Goal: Check status

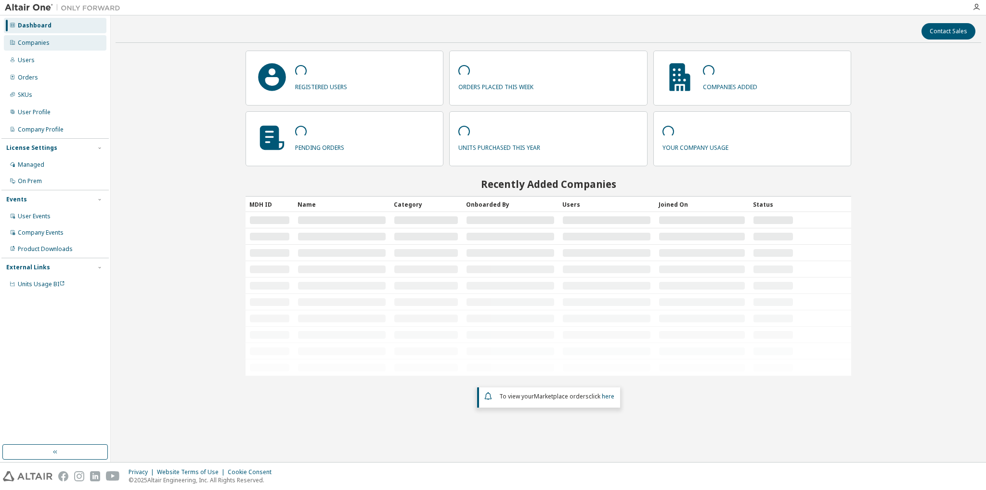
click at [39, 44] on div "Companies" at bounding box center [34, 43] width 32 height 8
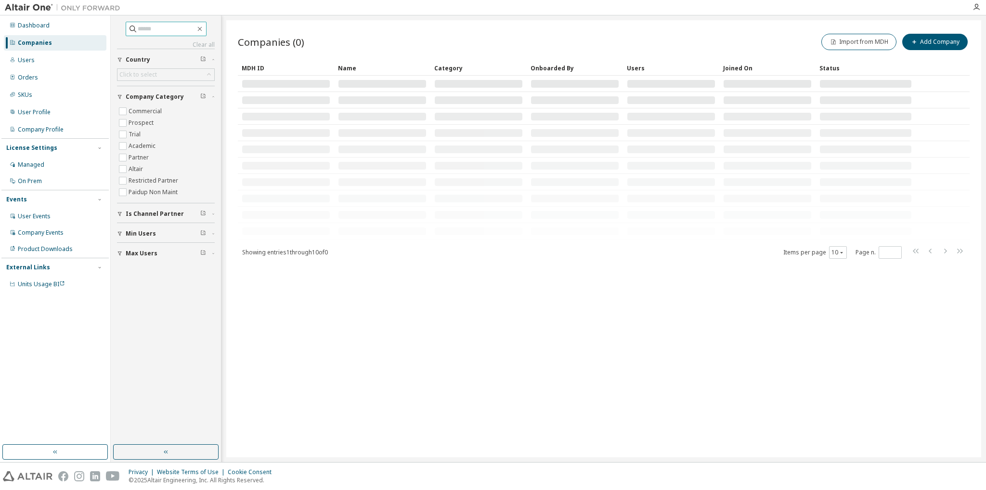
click at [164, 35] on span at bounding box center [166, 29] width 81 height 14
click at [163, 32] on input "text" at bounding box center [167, 29] width 58 height 10
type input "********"
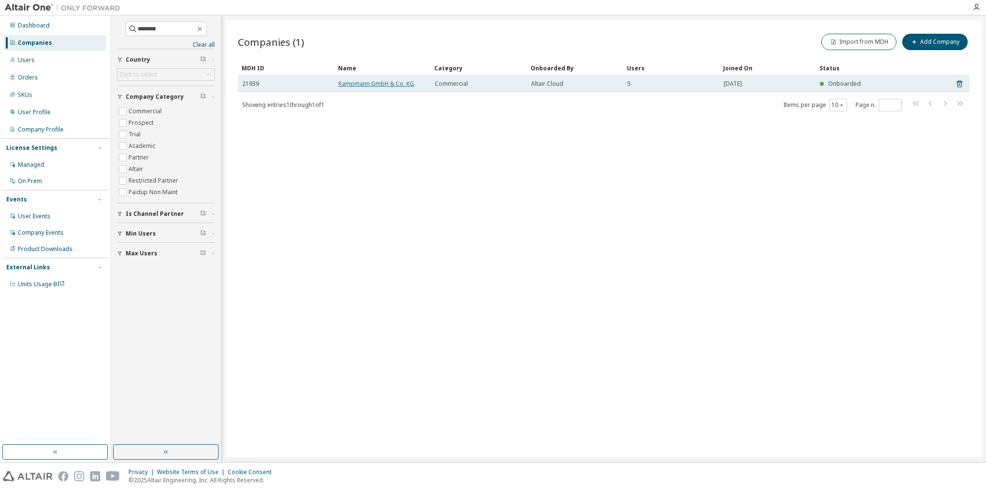
click at [349, 86] on link "Kampmann GmbH & Co. KG" at bounding box center [377, 83] width 76 height 8
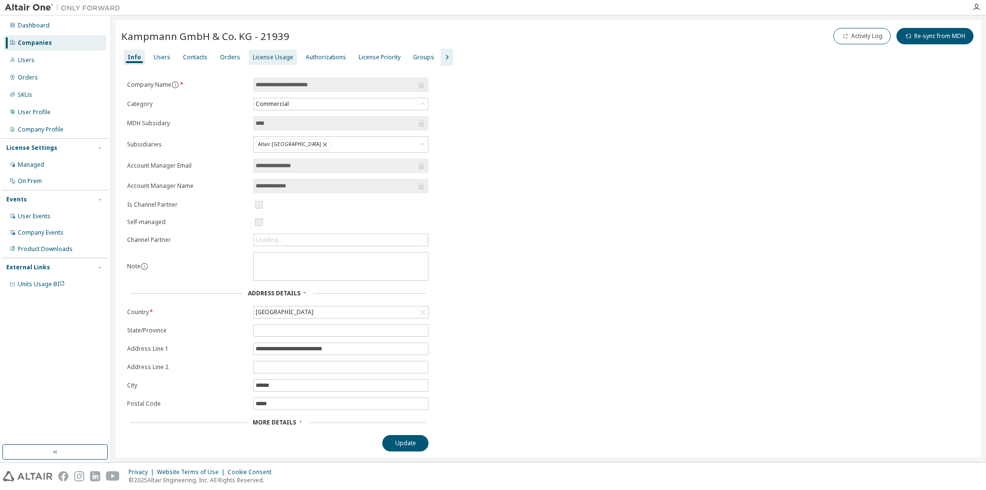
click at [253, 55] on div "License Usage" at bounding box center [273, 57] width 40 height 8
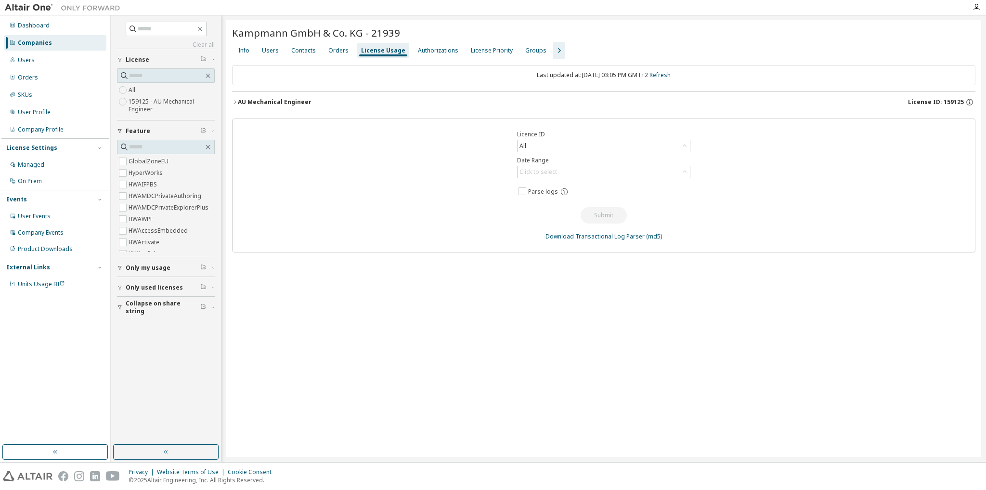
click at [252, 100] on div "AU Mechanical Engineer" at bounding box center [275, 102] width 74 height 8
